Goal: Transaction & Acquisition: Purchase product/service

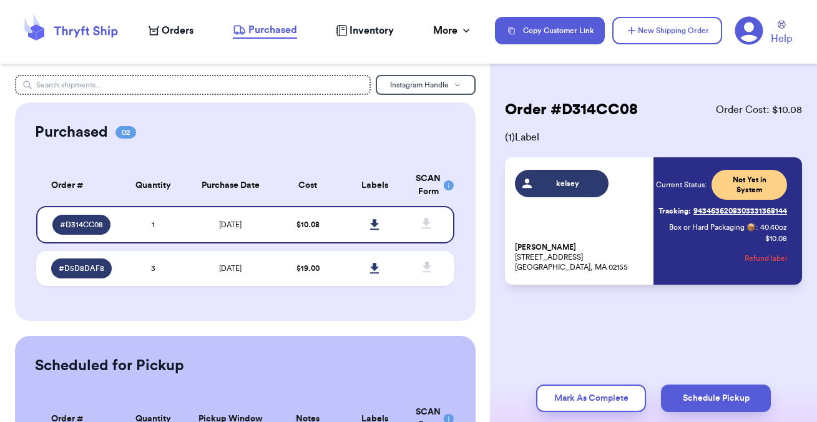
click at [167, 45] on nav "Orders Purchased Inventory More Stats Completed Orders Payments Payouts Copy Cu…" at bounding box center [476, 30] width 681 height 41
click at [168, 31] on span "Orders" at bounding box center [178, 30] width 32 height 15
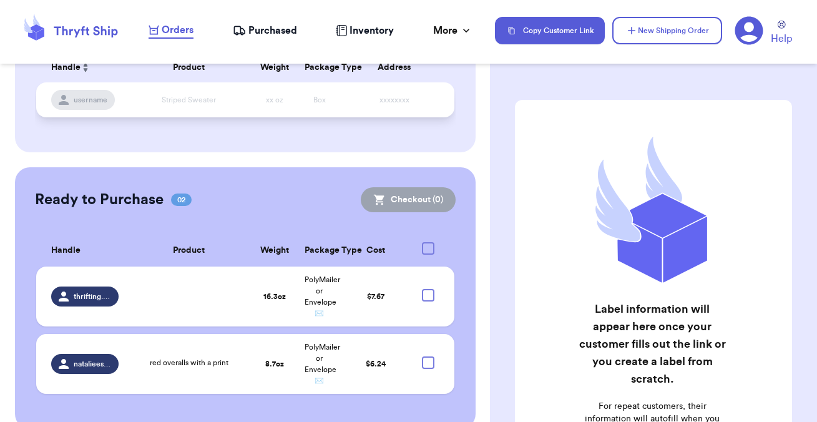
scroll to position [234, 0]
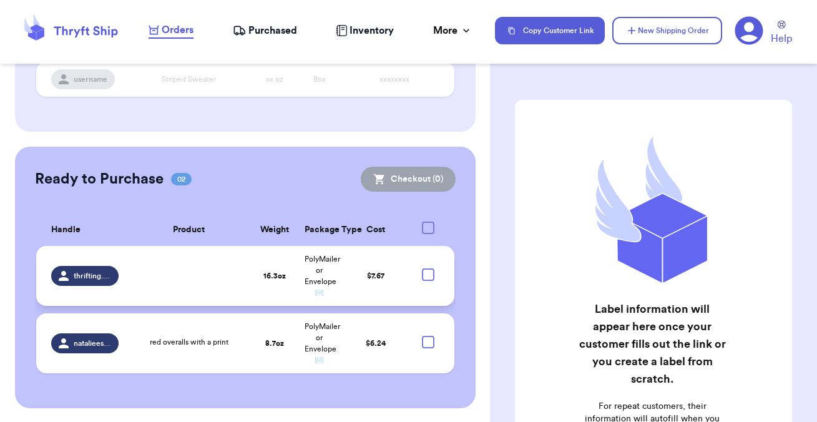
click at [429, 274] on div at bounding box center [428, 274] width 12 height 12
click at [428, 268] on input "checkbox" at bounding box center [427, 268] width 1 height 1
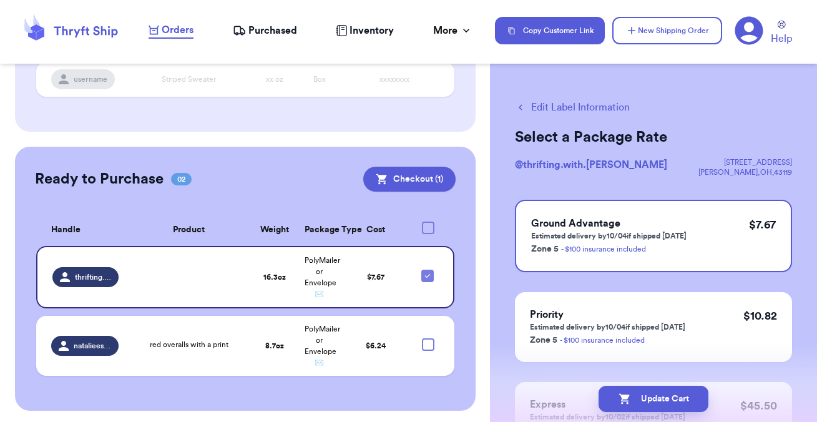
scroll to position [237, 0]
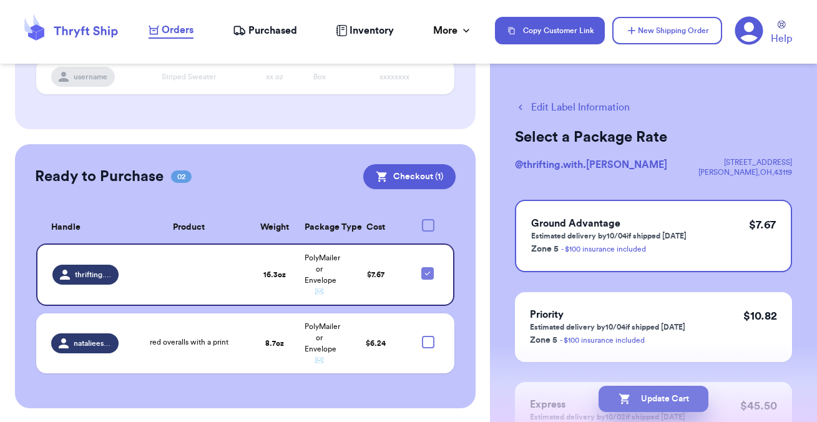
click at [624, 397] on icon "button" at bounding box center [624, 399] width 11 height 11
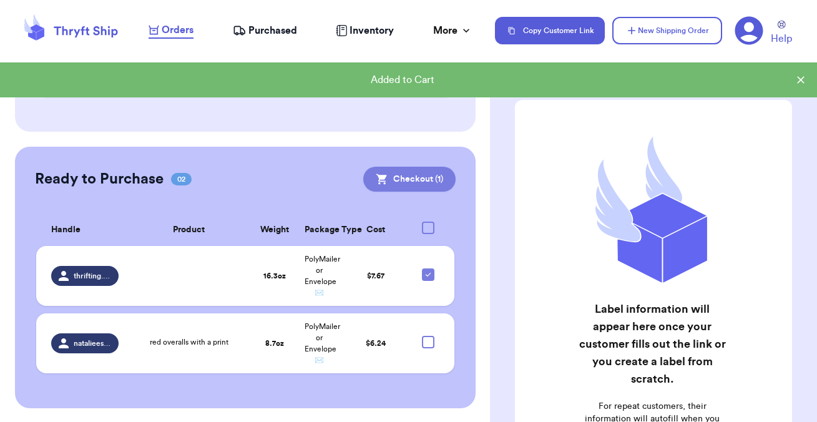
click at [393, 183] on button "Checkout ( 1 )" at bounding box center [409, 179] width 92 height 25
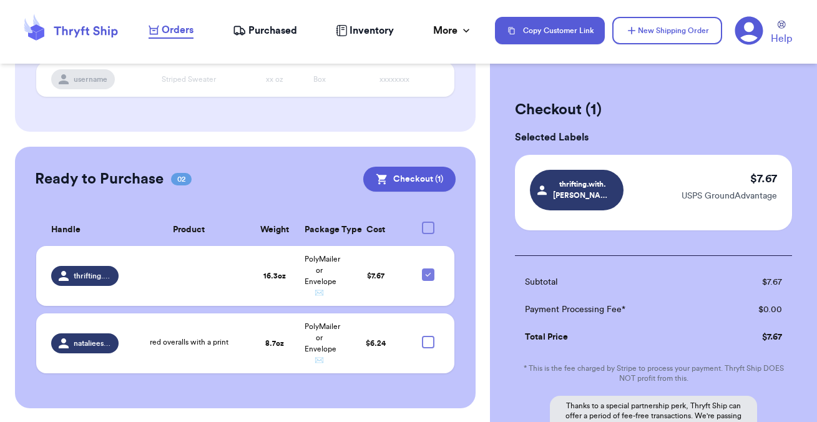
scroll to position [137, 0]
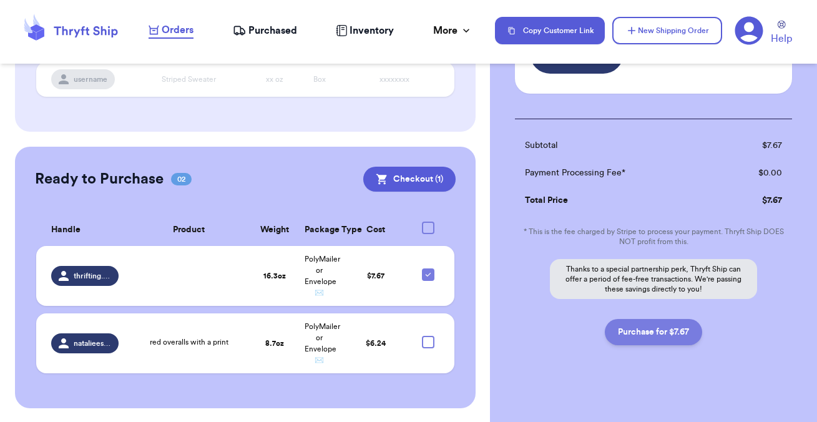
click at [628, 323] on button "Purchase for $7.67" at bounding box center [653, 332] width 97 height 26
checkbox input "false"
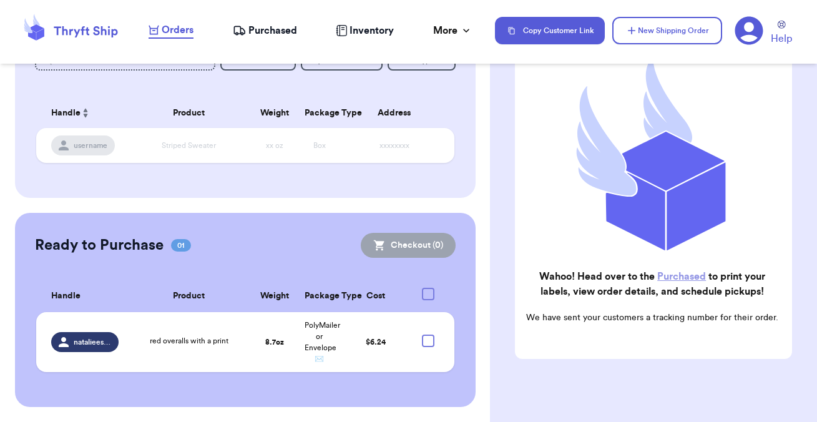
scroll to position [167, 0]
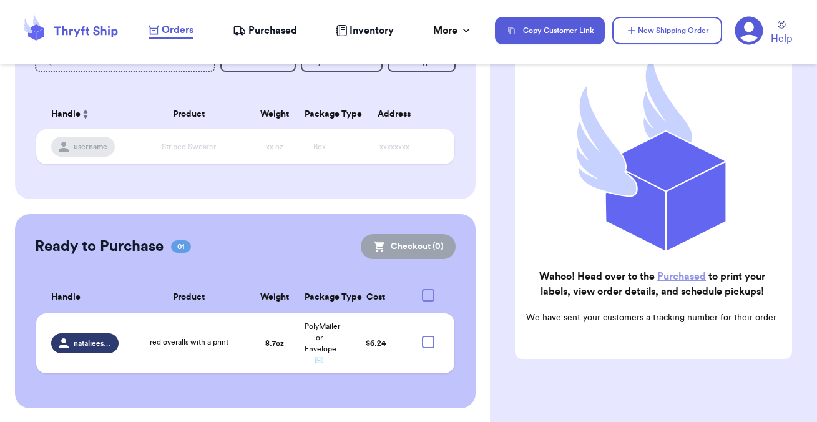
click at [275, 30] on span "Purchased" at bounding box center [272, 30] width 49 height 15
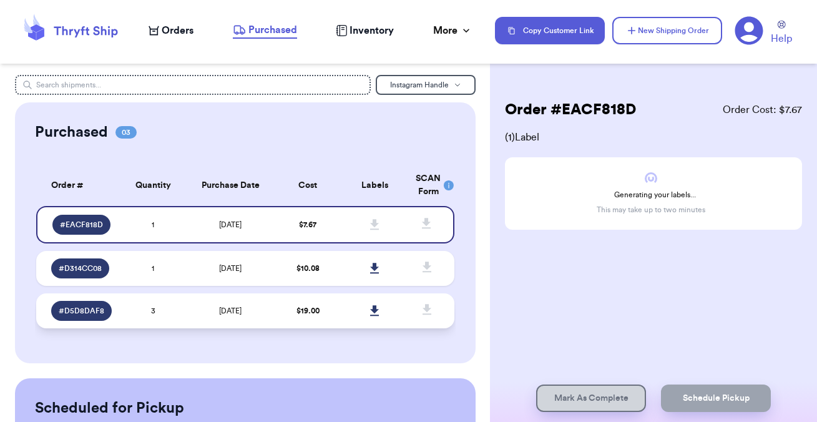
click at [320, 315] on td "$ 19.00" at bounding box center [308, 310] width 67 height 35
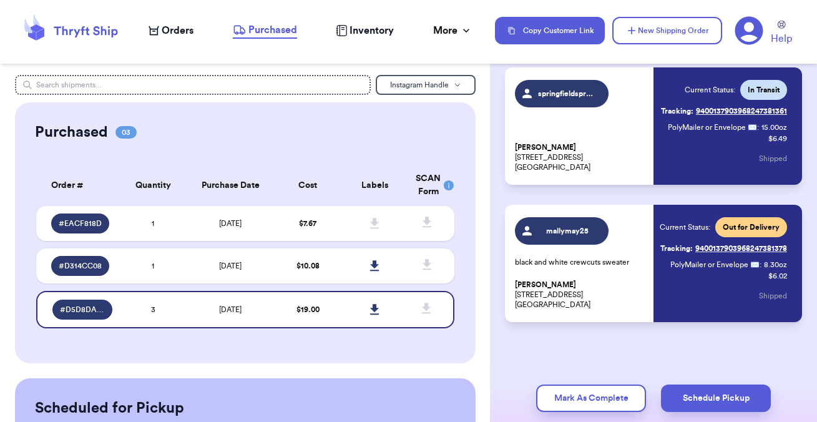
scroll to position [227, 0]
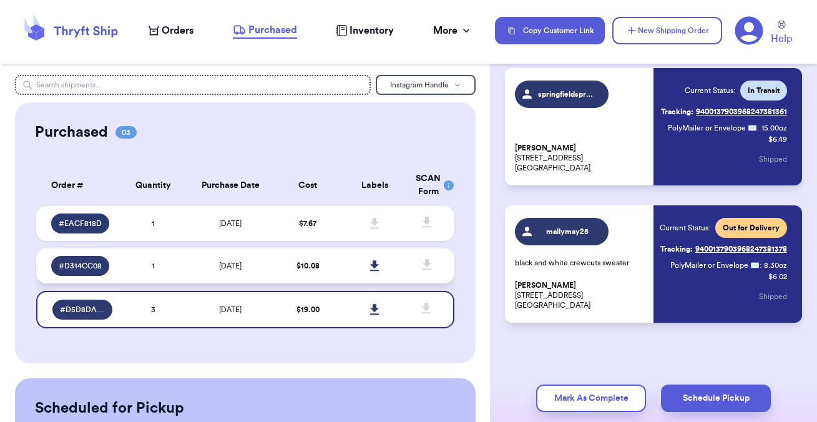
click at [323, 260] on td "$ 10.08" at bounding box center [308, 265] width 67 height 35
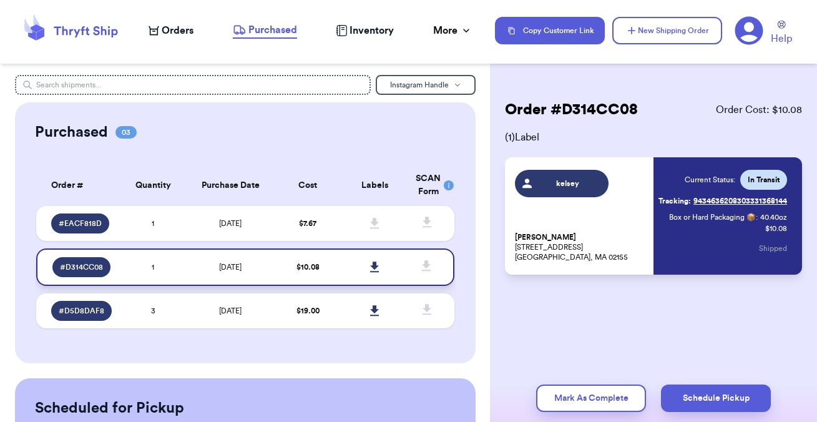
scroll to position [0, 0]
click at [756, 201] on link "Tracking: 9434636208303331368144" at bounding box center [722, 201] width 129 height 20
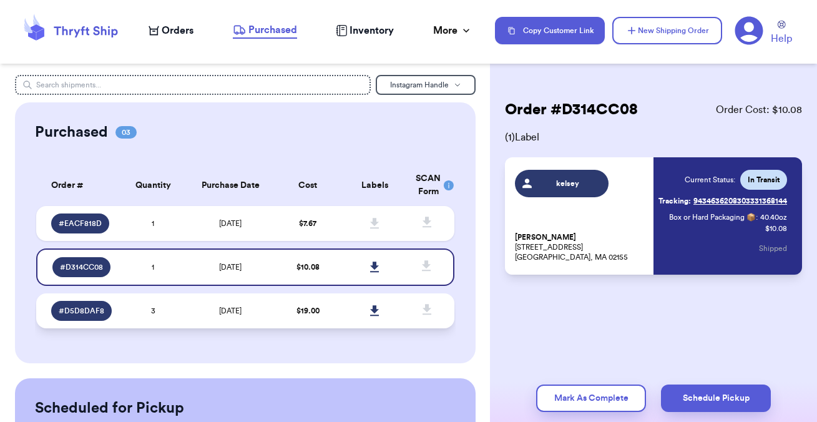
click at [263, 303] on td "[DATE]" at bounding box center [231, 310] width 88 height 35
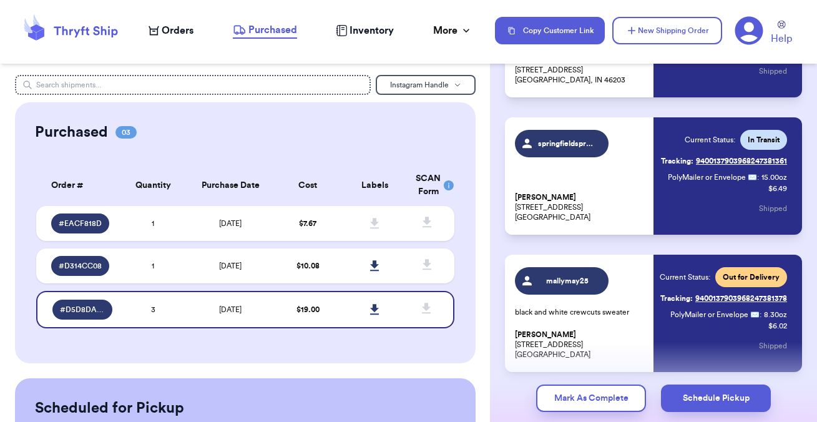
scroll to position [178, 0]
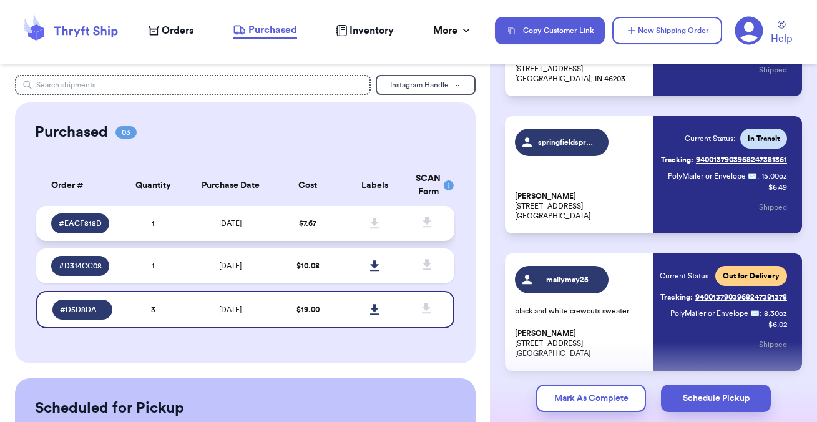
click at [406, 221] on td at bounding box center [374, 223] width 67 height 35
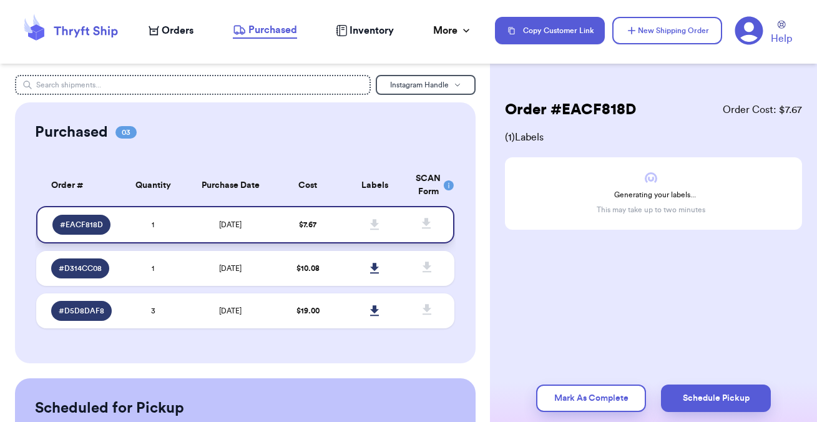
scroll to position [0, 0]
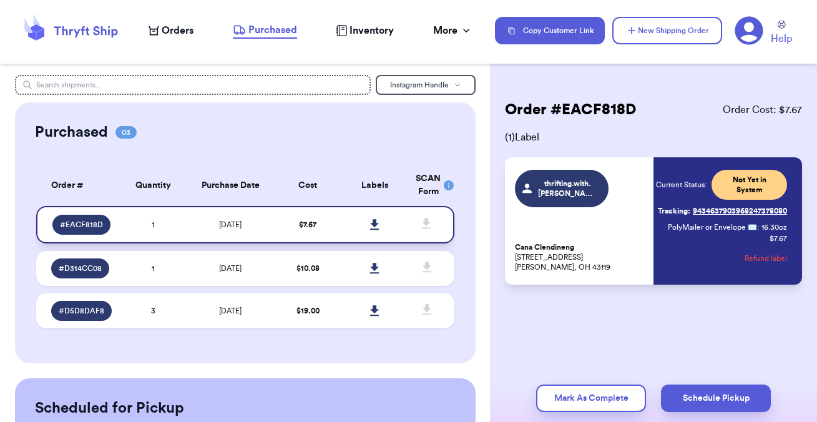
click at [377, 225] on icon at bounding box center [374, 224] width 9 height 11
